Goal: Task Accomplishment & Management: Use online tool/utility

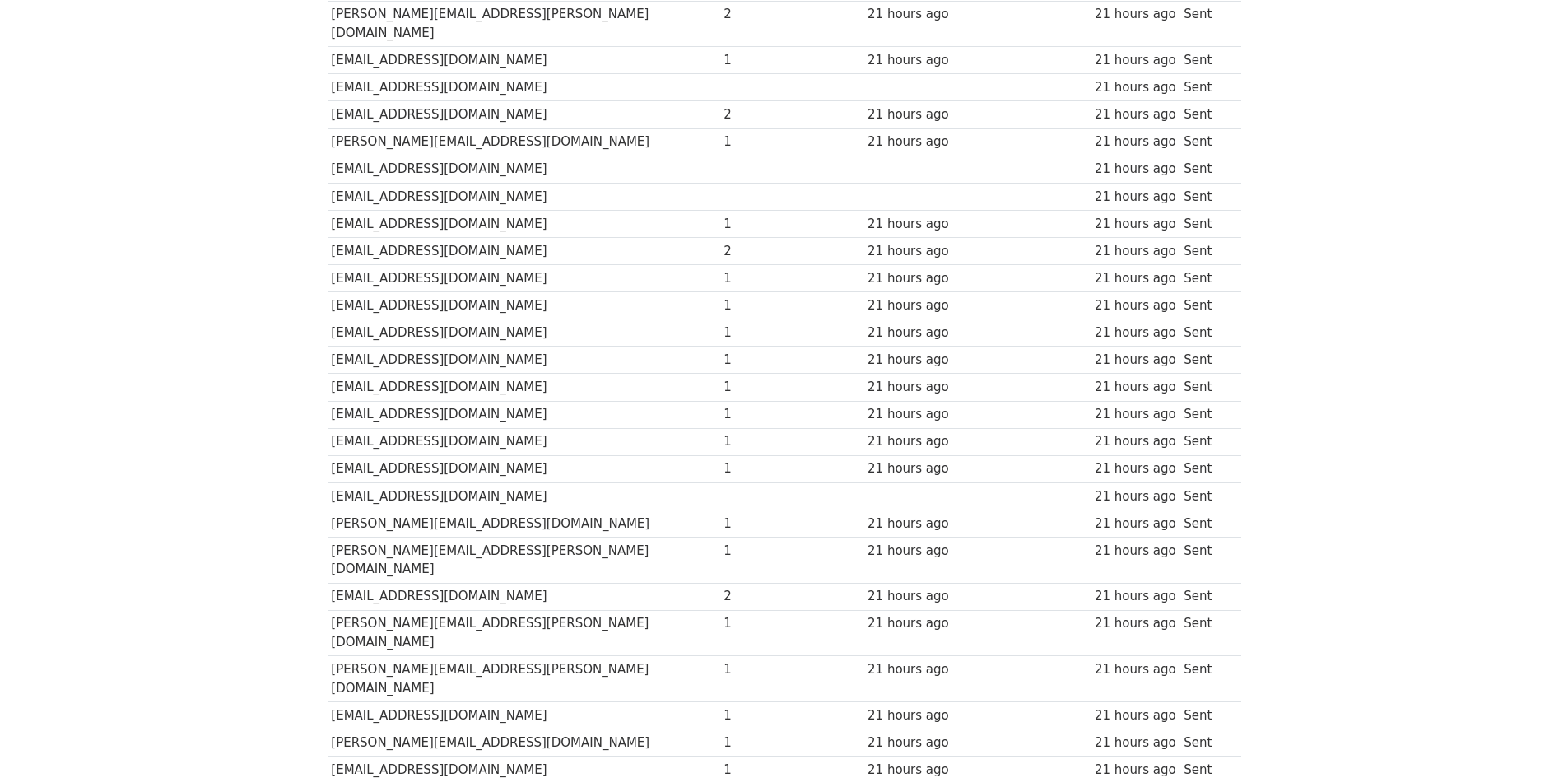
drag, startPoint x: 716, startPoint y: 362, endPoint x: 710, endPoint y: 496, distance: 134.1
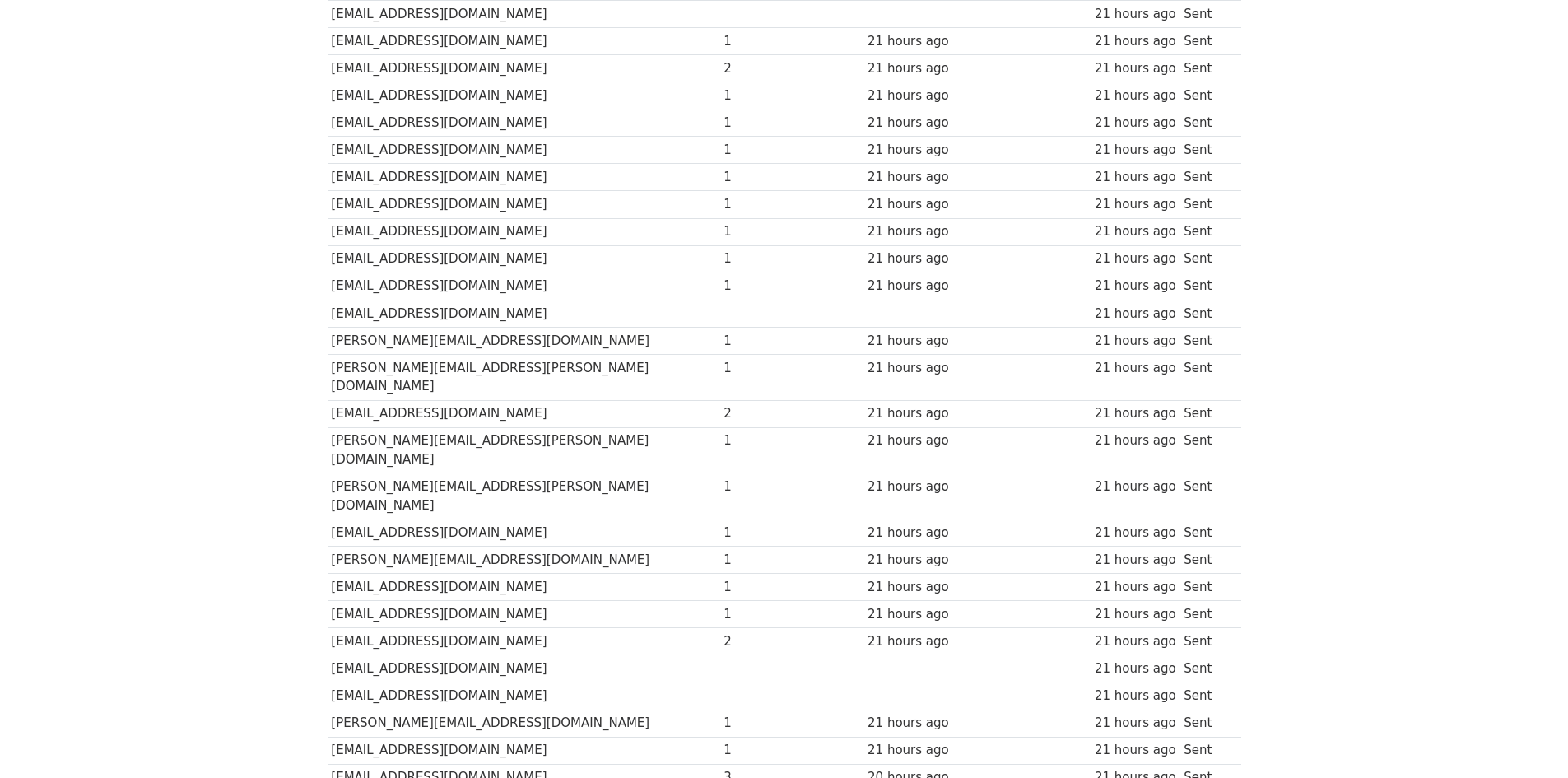
scroll to position [1004, 0]
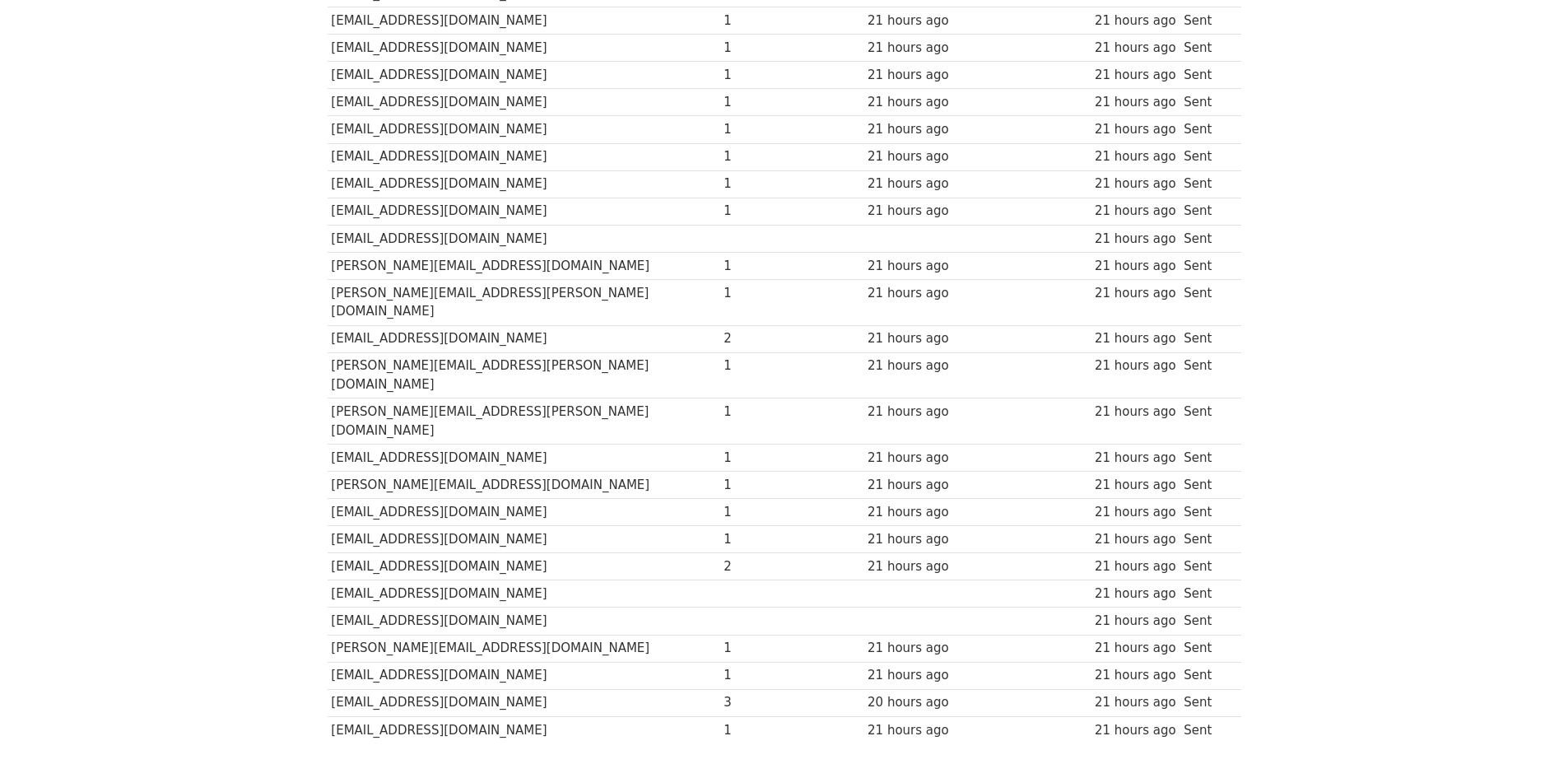
drag, startPoint x: 707, startPoint y: 526, endPoint x: 713, endPoint y: 600, distance: 74.2
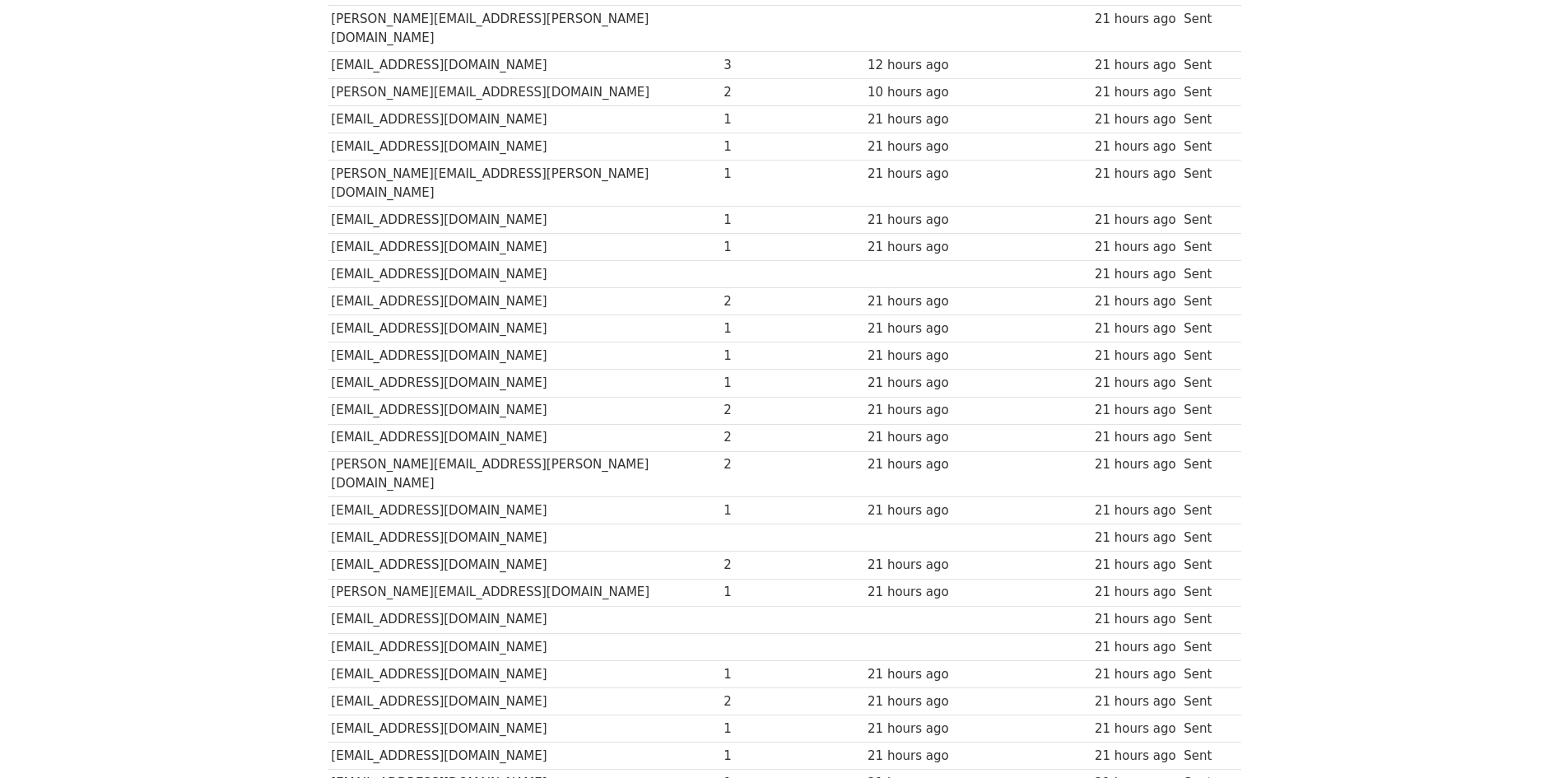
scroll to position [0, 0]
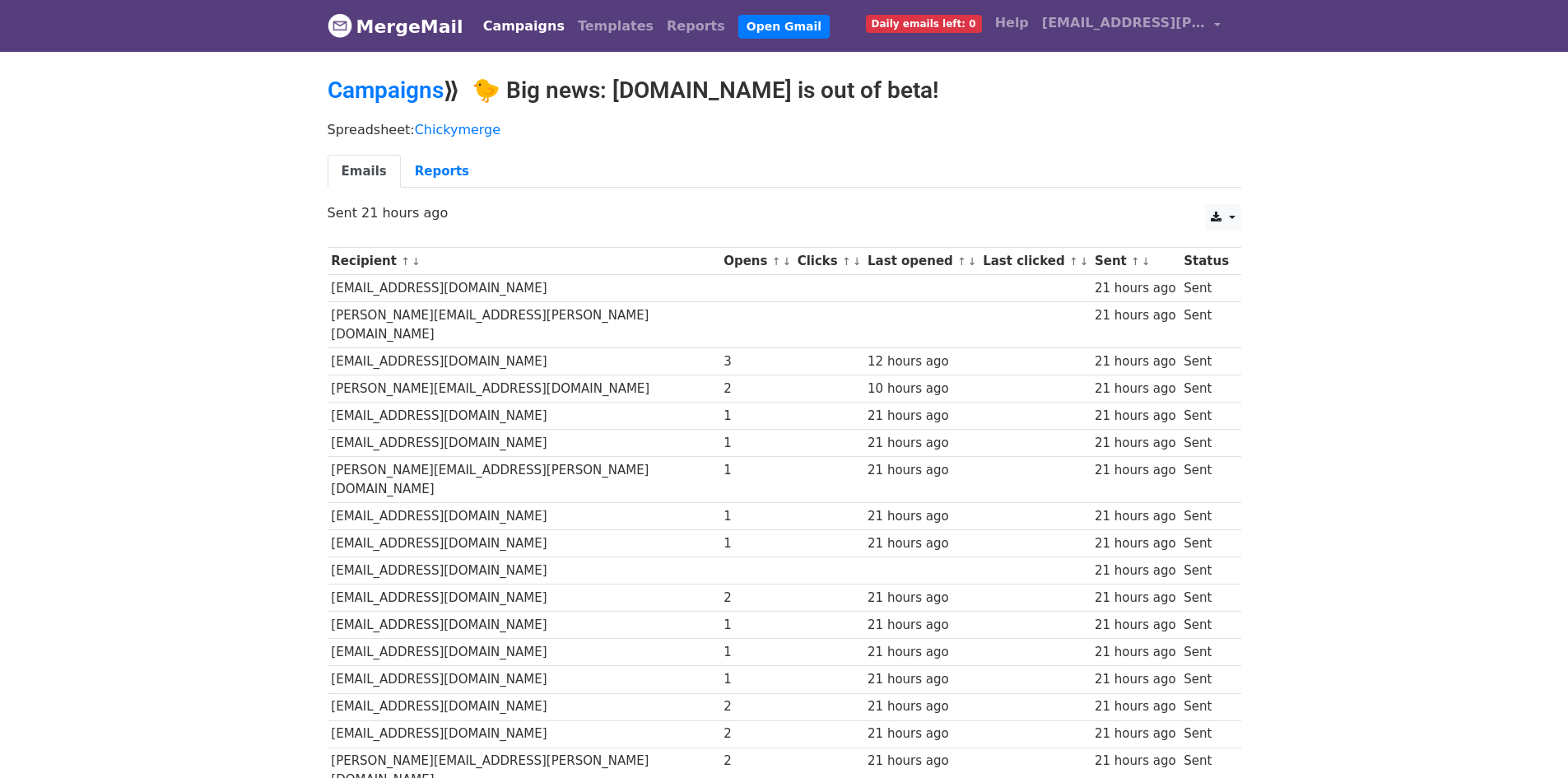
drag, startPoint x: 710, startPoint y: 583, endPoint x: 709, endPoint y: 393, distance: 190.0
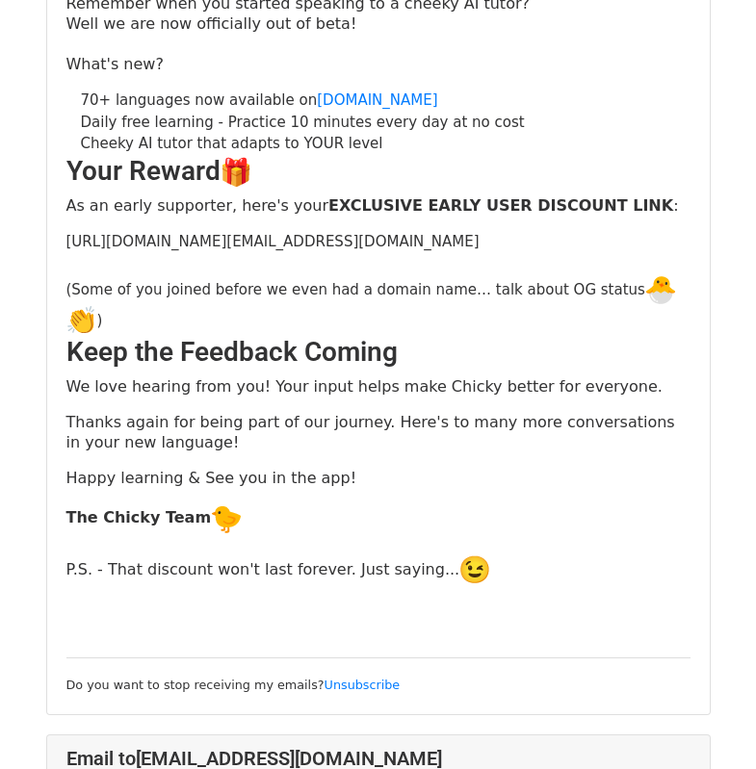
scroll to position [481, 0]
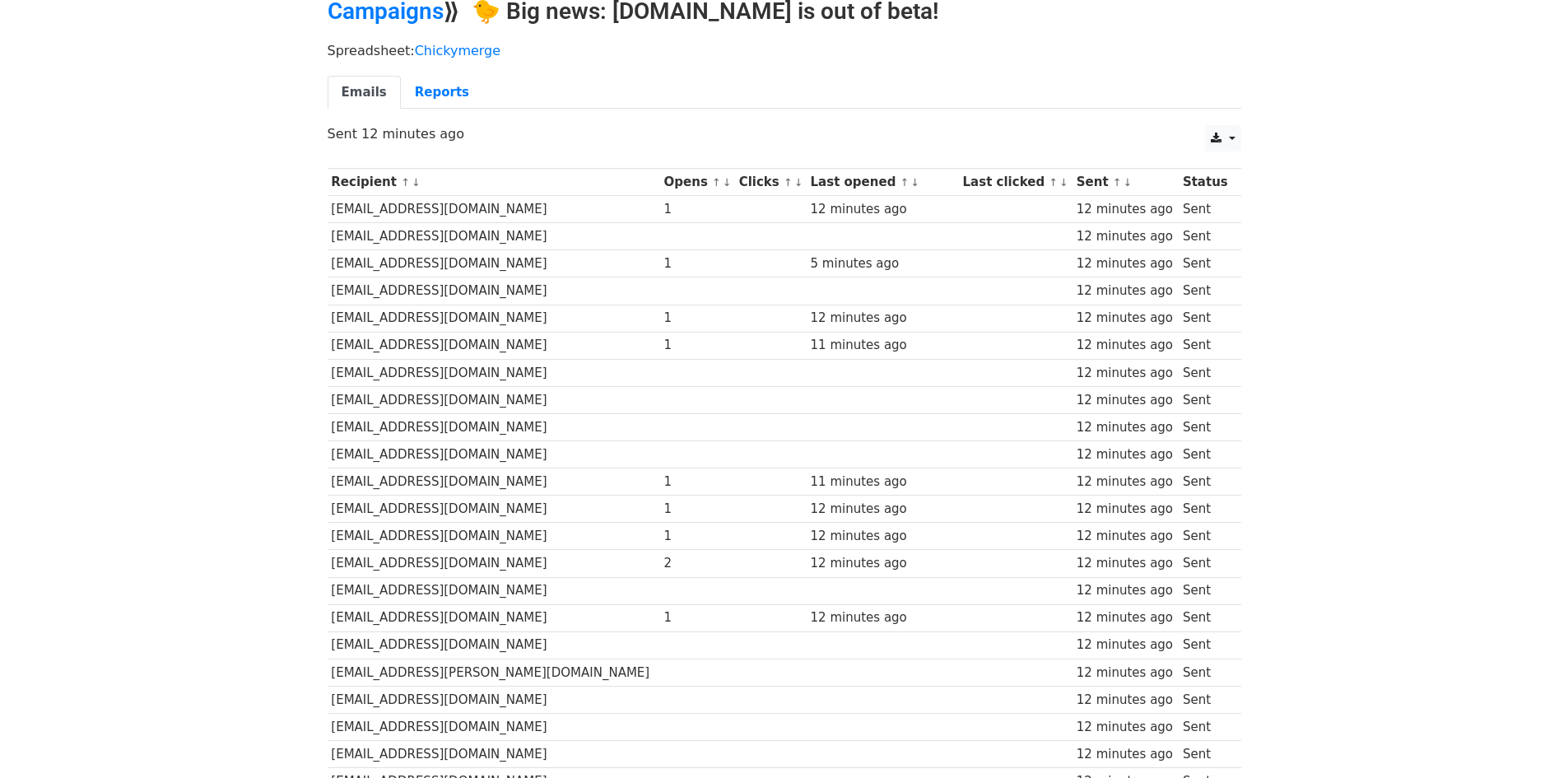
scroll to position [16, 0]
